Goal: Navigation & Orientation: Find specific page/section

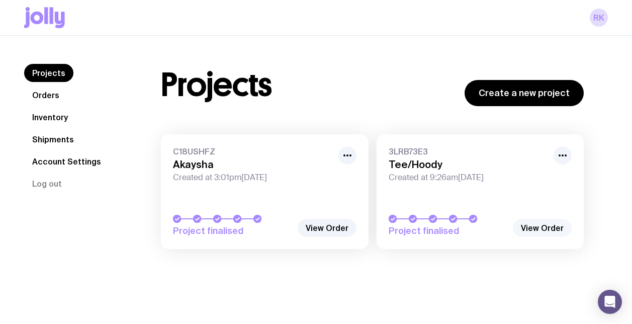
click at [529, 229] on link "View Order" at bounding box center [542, 228] width 59 height 18
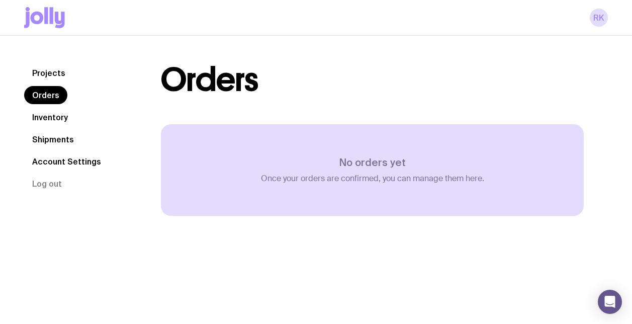
click at [45, 79] on link "Projects" at bounding box center [48, 73] width 49 height 18
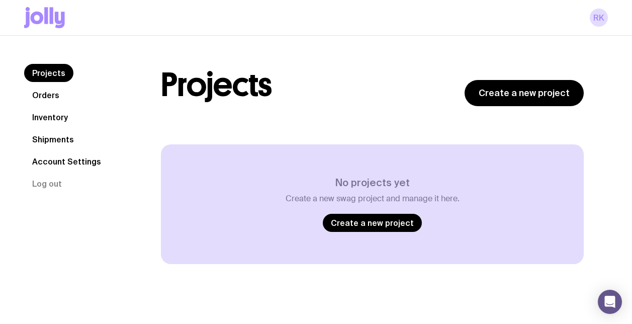
click at [44, 97] on link "Orders" at bounding box center [45, 95] width 43 height 18
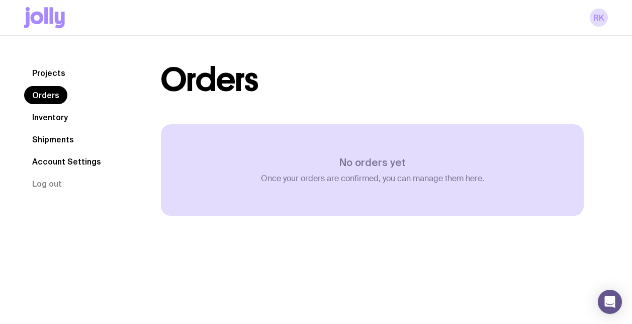
click at [53, 117] on link "Inventory" at bounding box center [50, 117] width 52 height 18
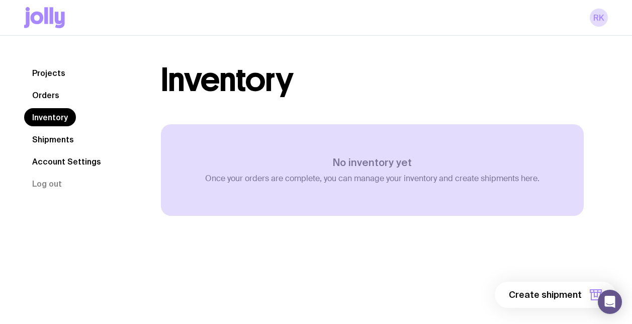
click at [38, 73] on link "Projects" at bounding box center [48, 73] width 49 height 18
